Goal: Information Seeking & Learning: Understand process/instructions

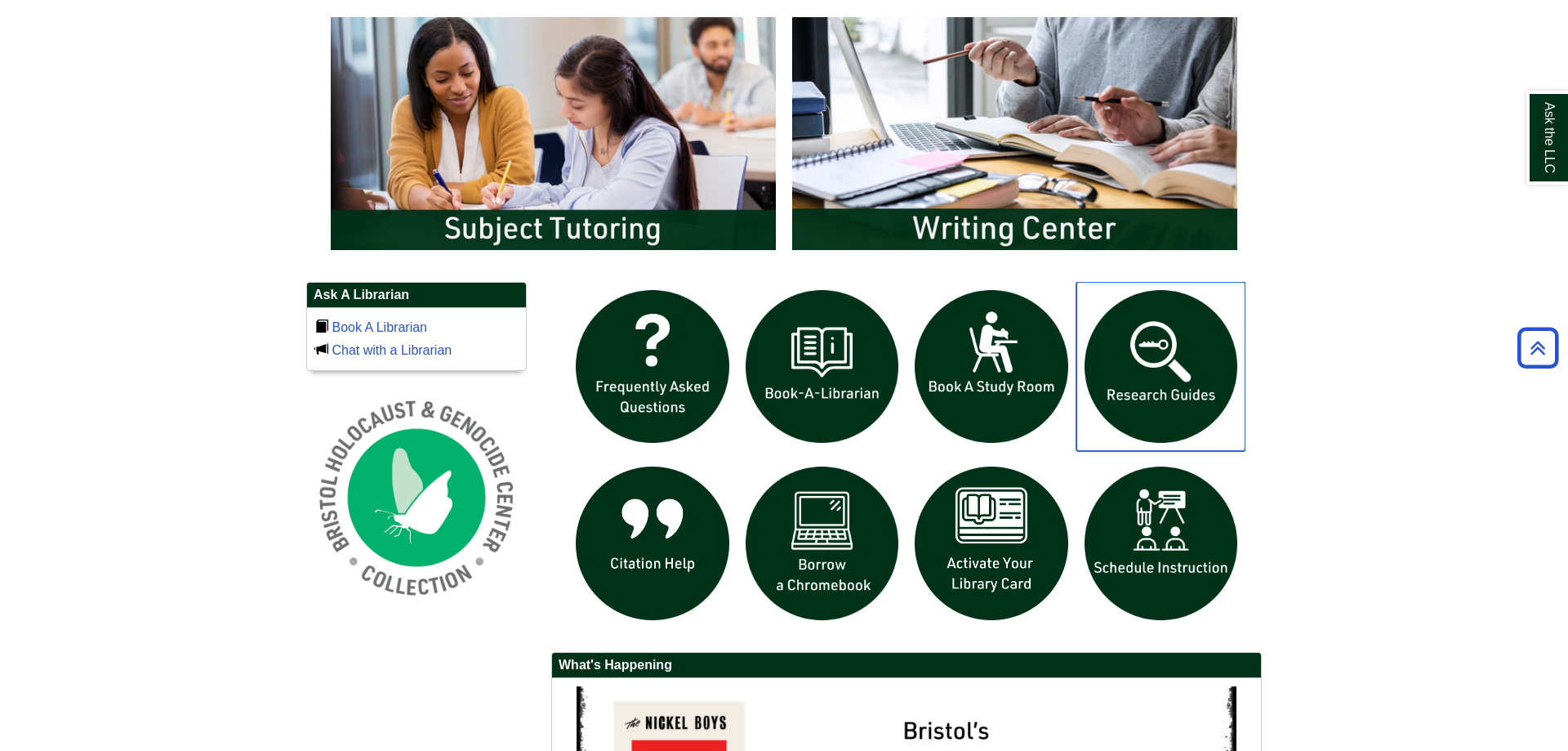
click at [1200, 342] on img "slideshow" at bounding box center [1161, 367] width 170 height 170
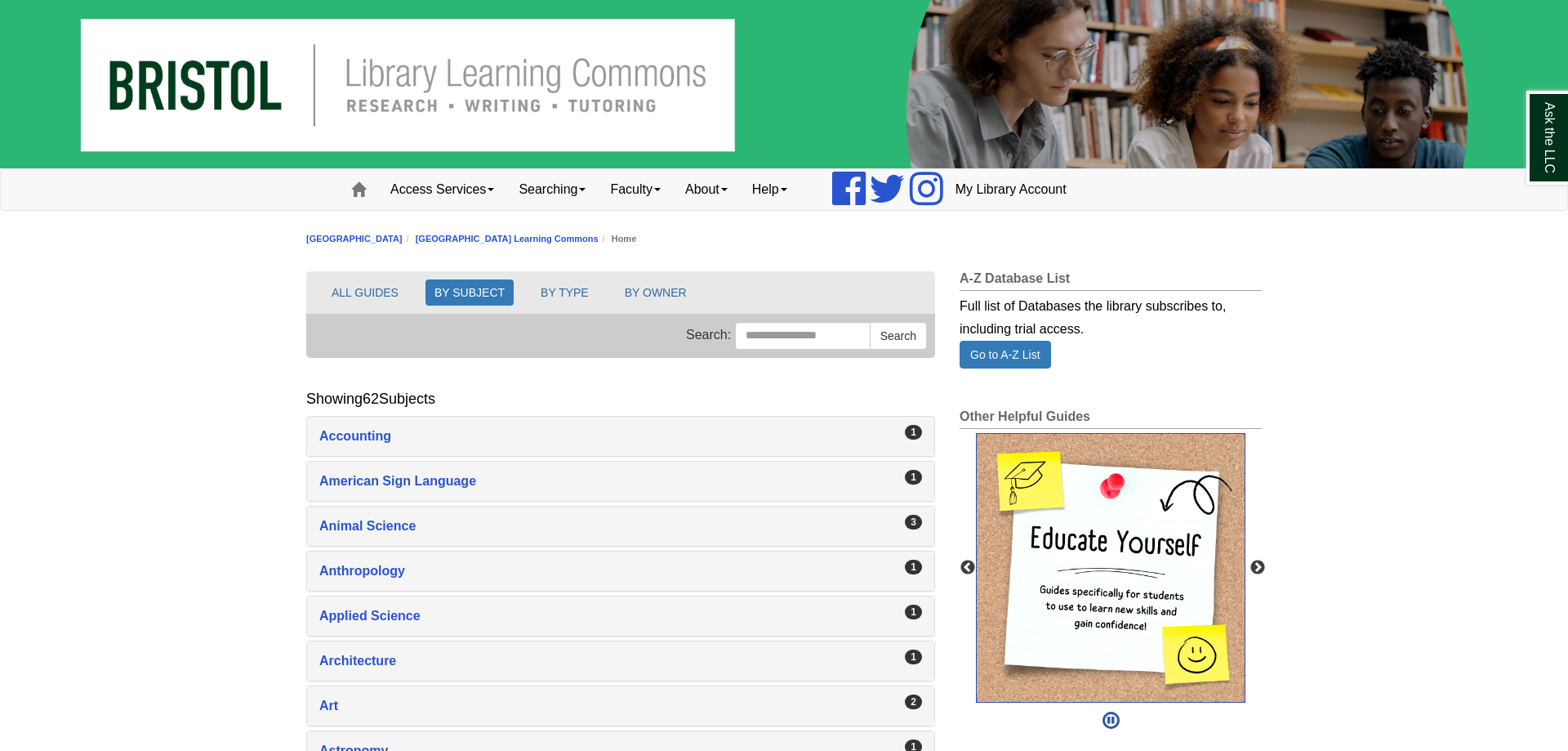
click at [1131, 529] on img "slideshow" at bounding box center [1111, 568] width 270 height 270
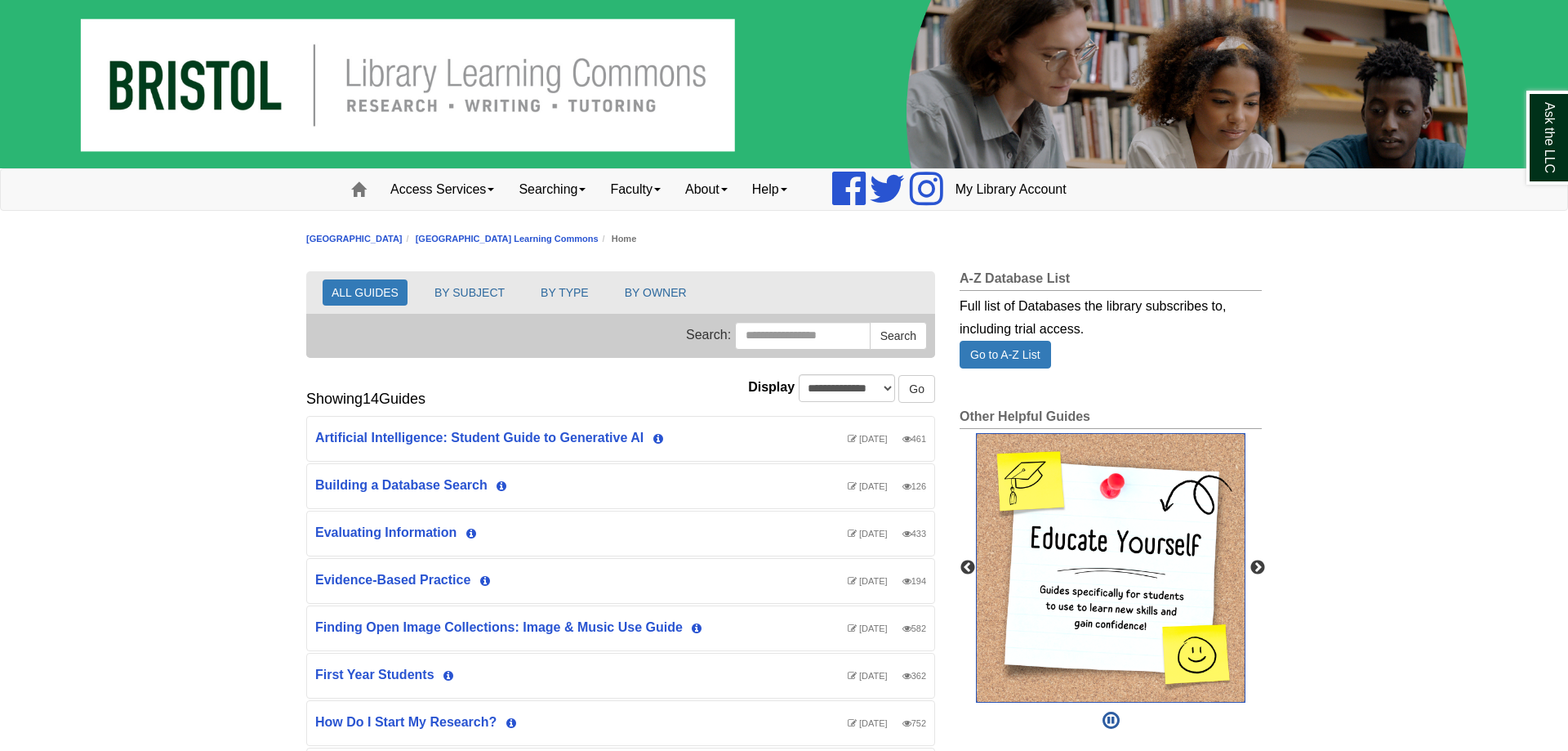
click at [1124, 583] on img "slideshow" at bounding box center [1111, 568] width 270 height 270
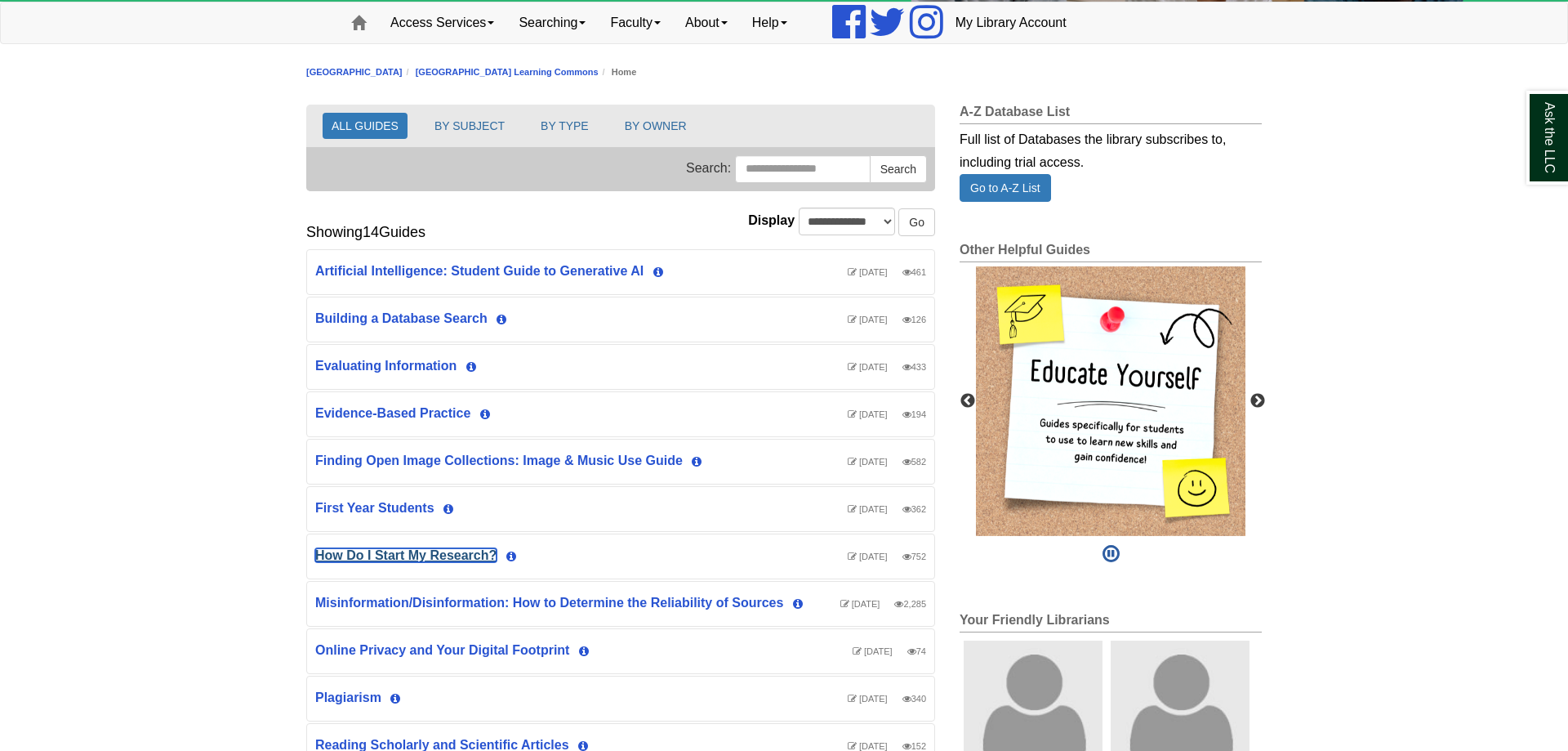
click at [435, 554] on link "How Do I Start My Research?" at bounding box center [405, 555] width 181 height 14
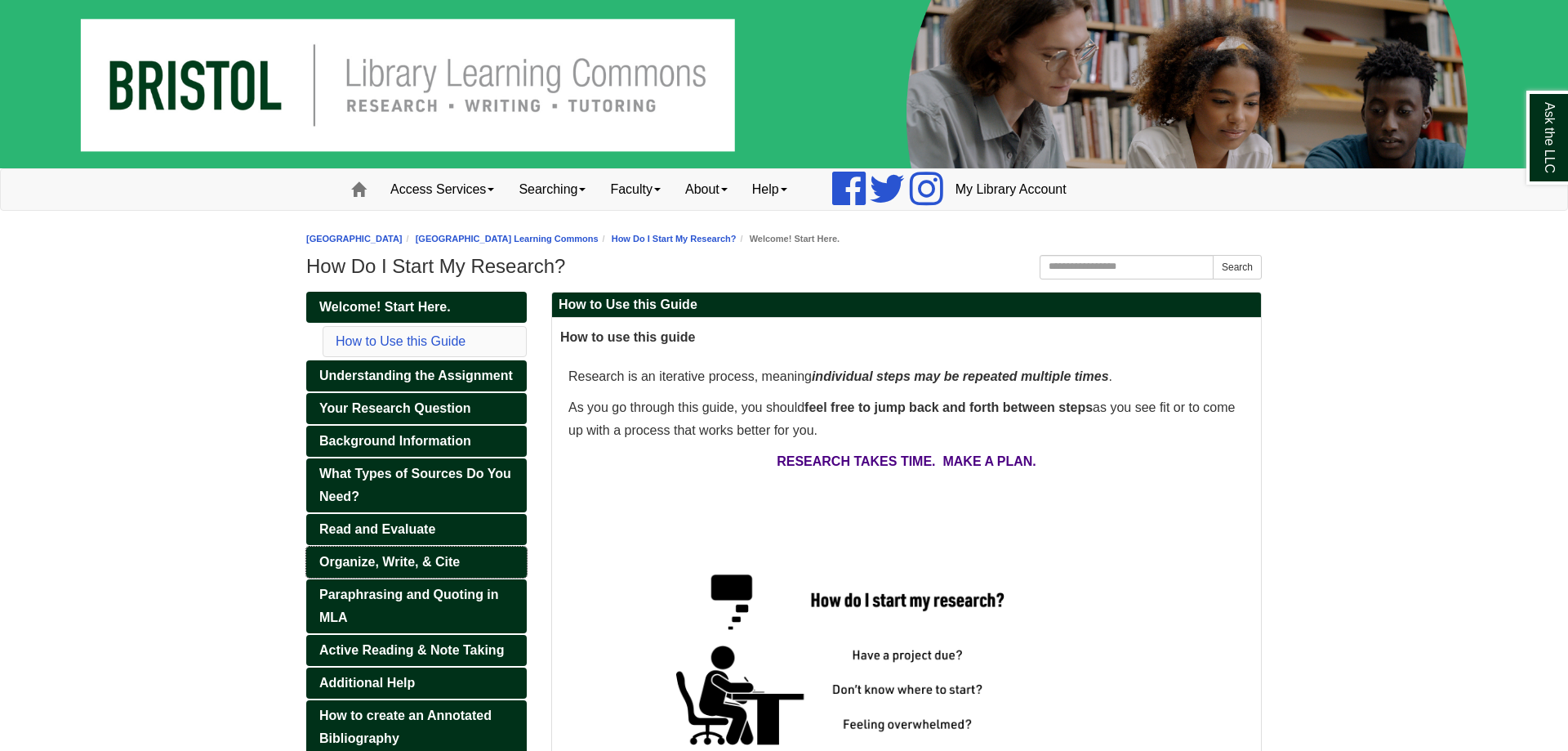
scroll to position [167, 0]
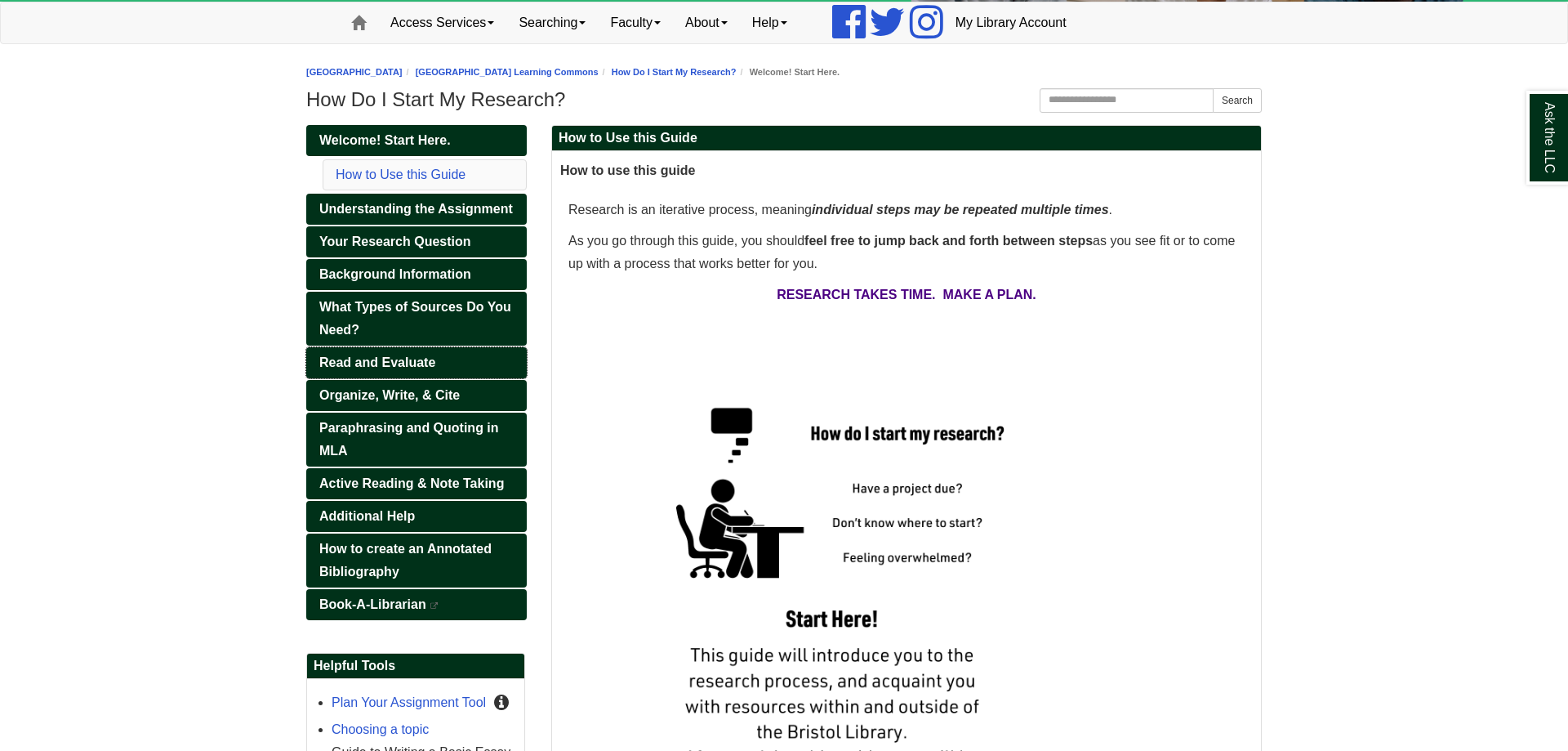
click at [414, 364] on span "Read and Evaluate" at bounding box center [377, 362] width 116 height 14
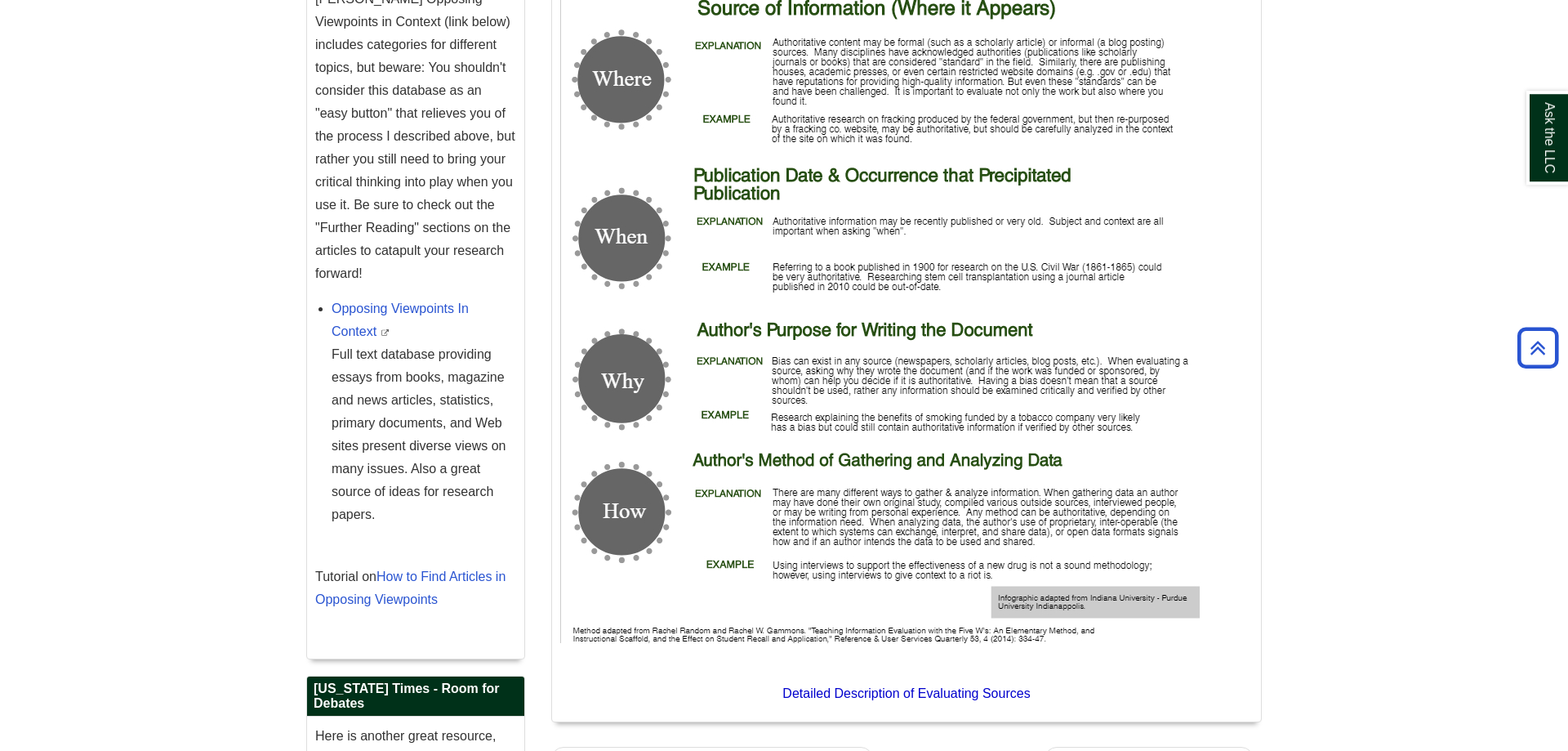
scroll to position [2584, 0]
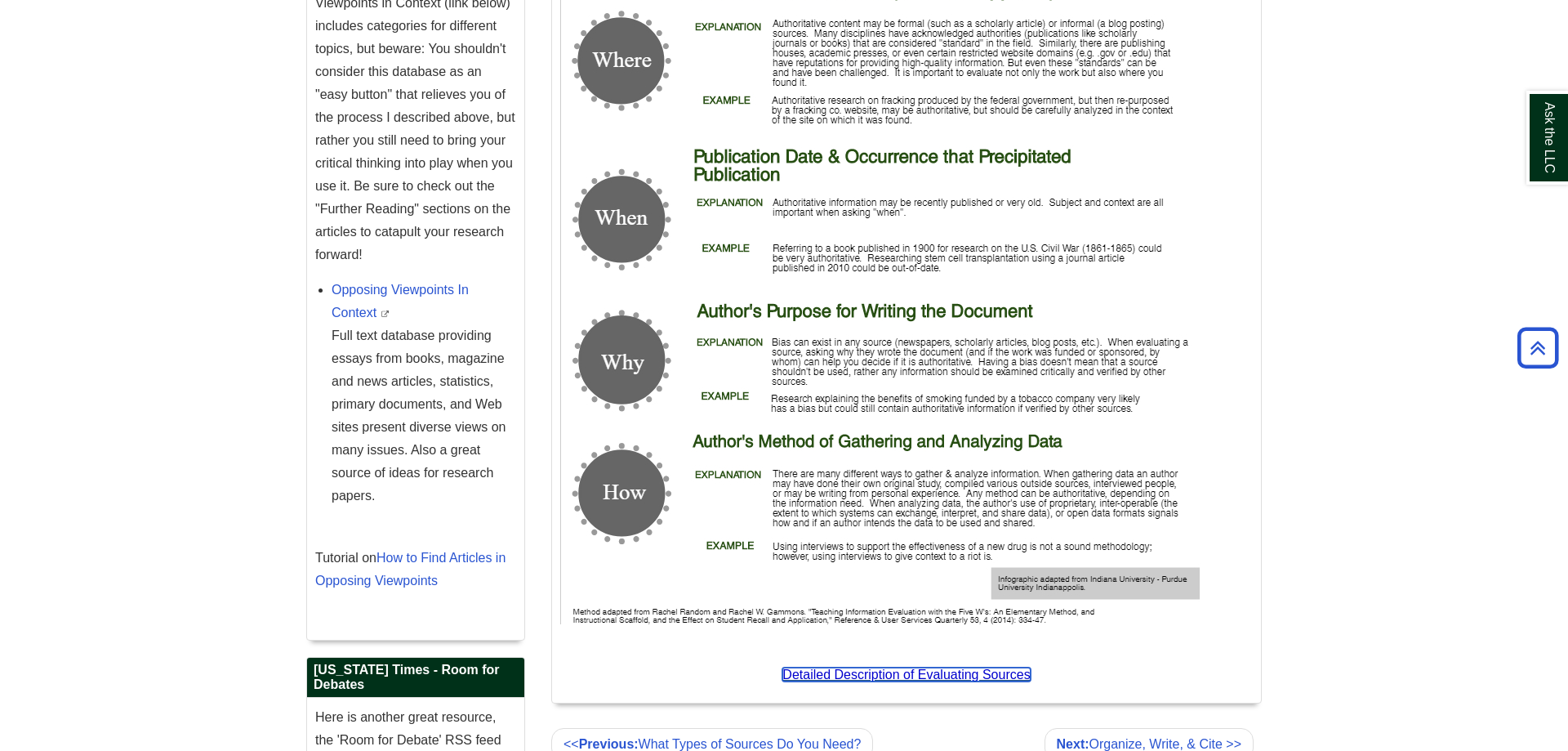
click at [977, 667] on span "Detailed Description of Evaluating Sources" at bounding box center [906, 674] width 248 height 14
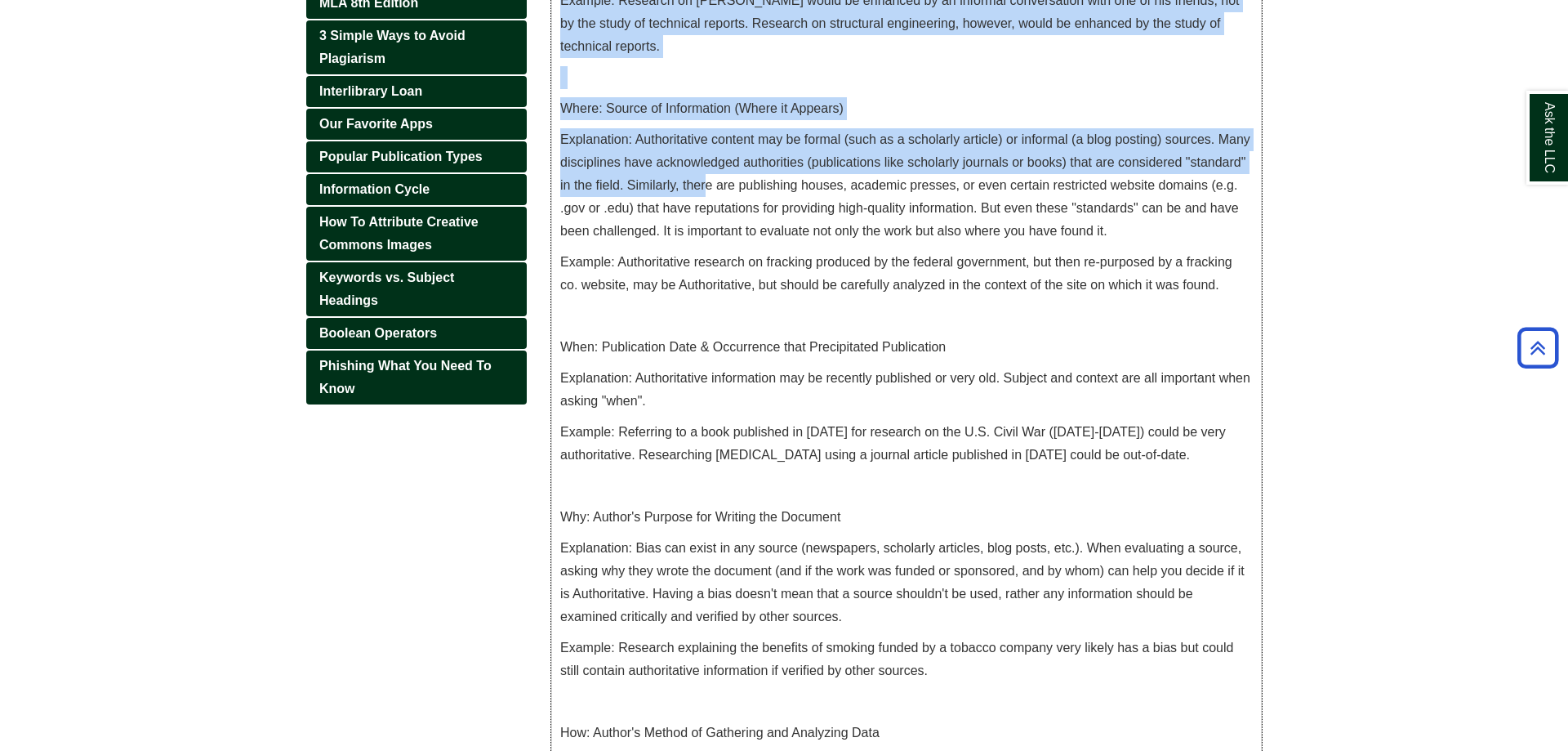
scroll to position [1083, 0]
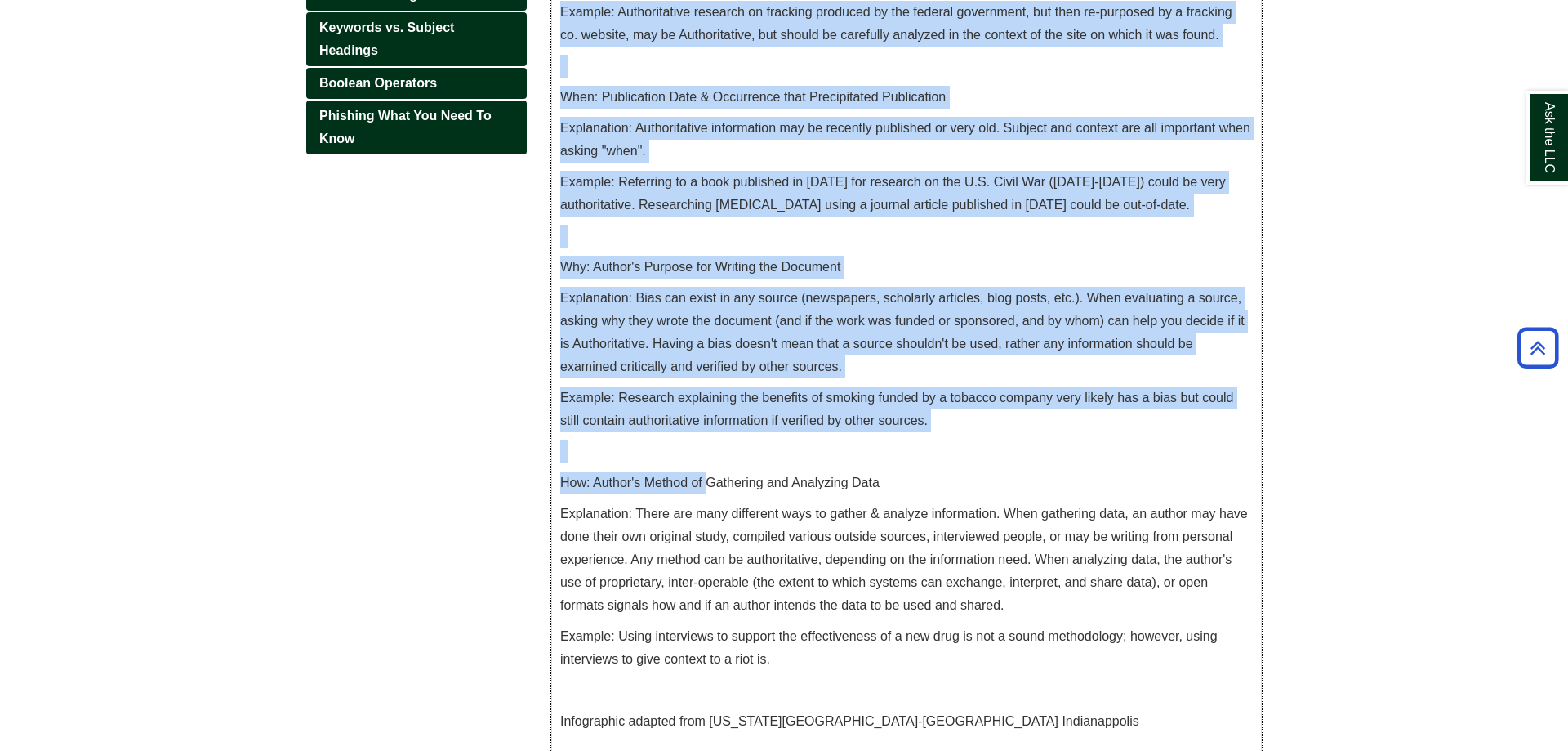
drag, startPoint x: 563, startPoint y: 102, endPoint x: 706, endPoint y: 479, distance: 403.2
click at [706, 480] on div "Evaluating Information: 6 Question Words Use the following journalistic questio…" at bounding box center [906, 61] width 693 height 1638
click at [744, 422] on p "Example: Research explaining the benefits of smoking funded by a tobacco compan…" at bounding box center [906, 408] width 693 height 45
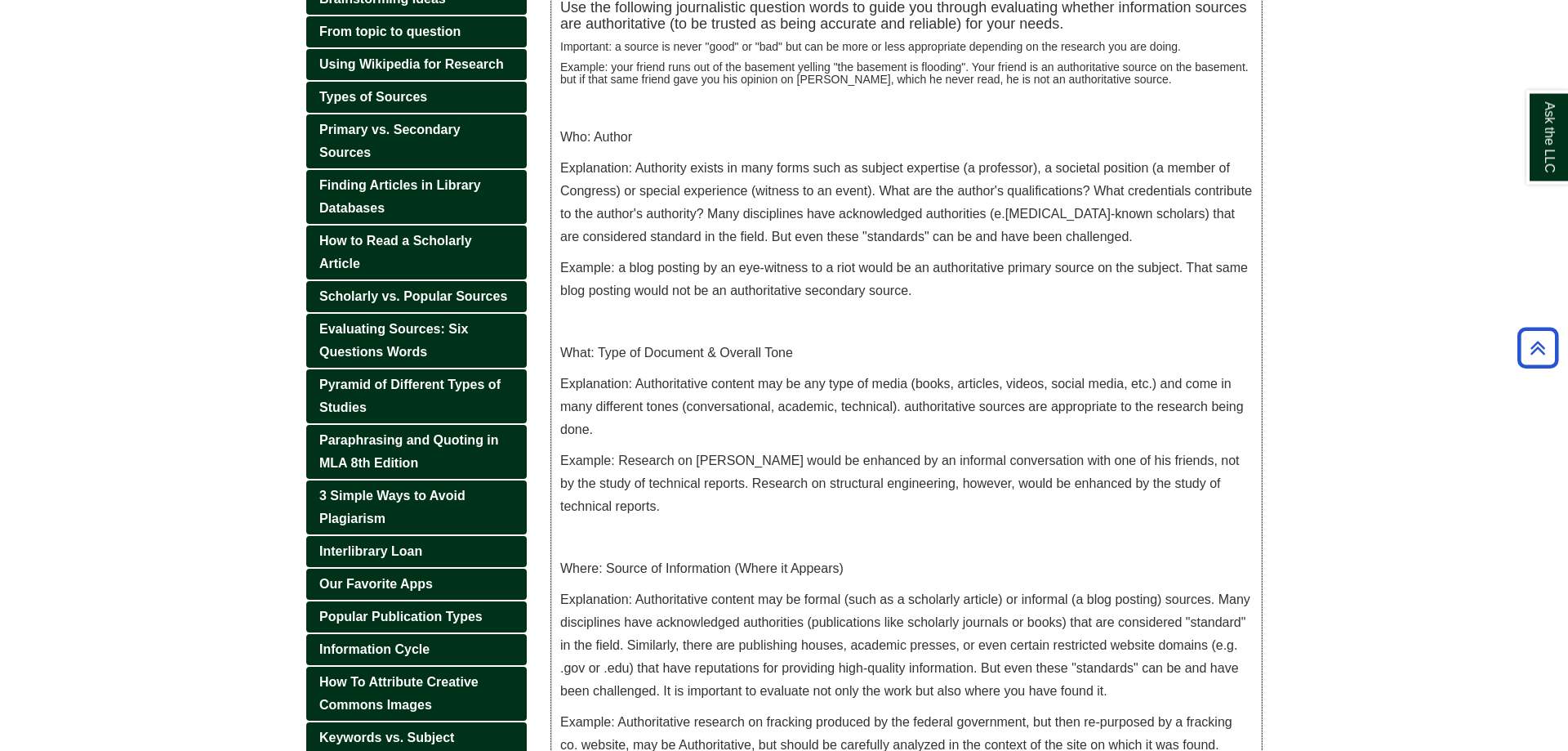
scroll to position [250, 0]
